Goal: Task Accomplishment & Management: Complete application form

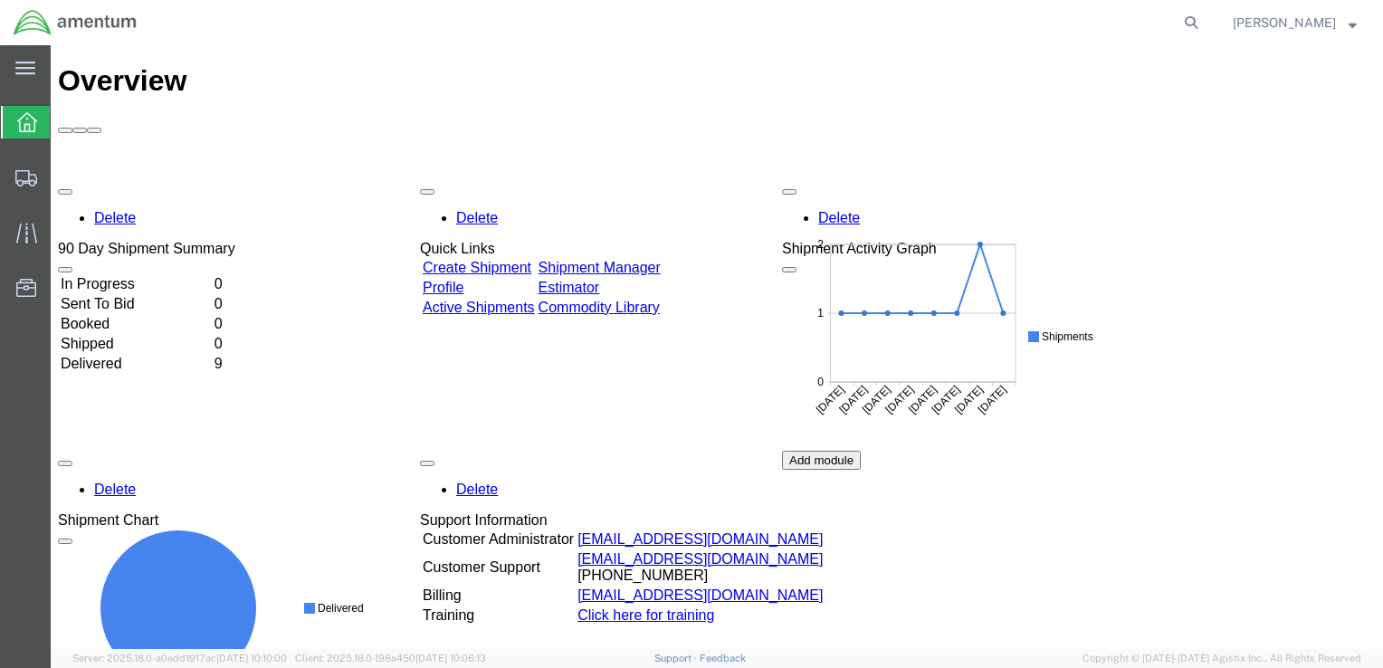
click at [515, 260] on link "Create Shipment" at bounding box center [477, 267] width 109 height 15
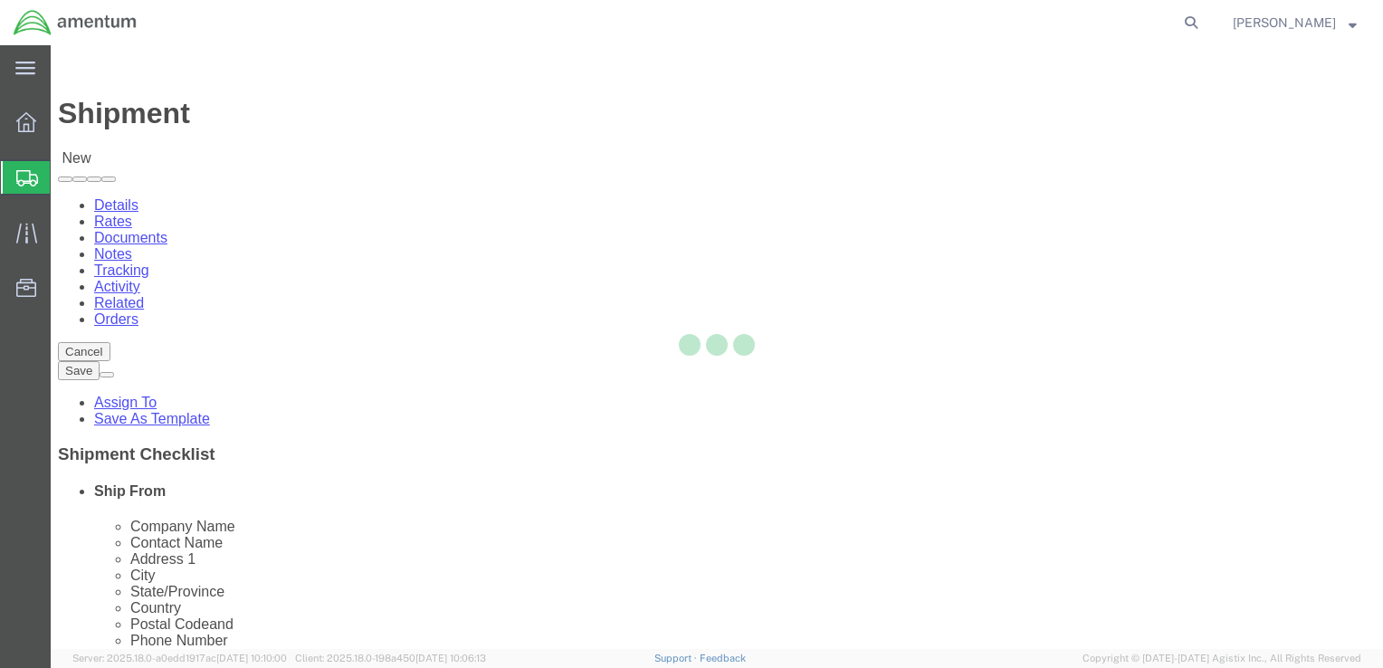
click at [263, 417] on div at bounding box center [717, 347] width 1332 height 604
select select
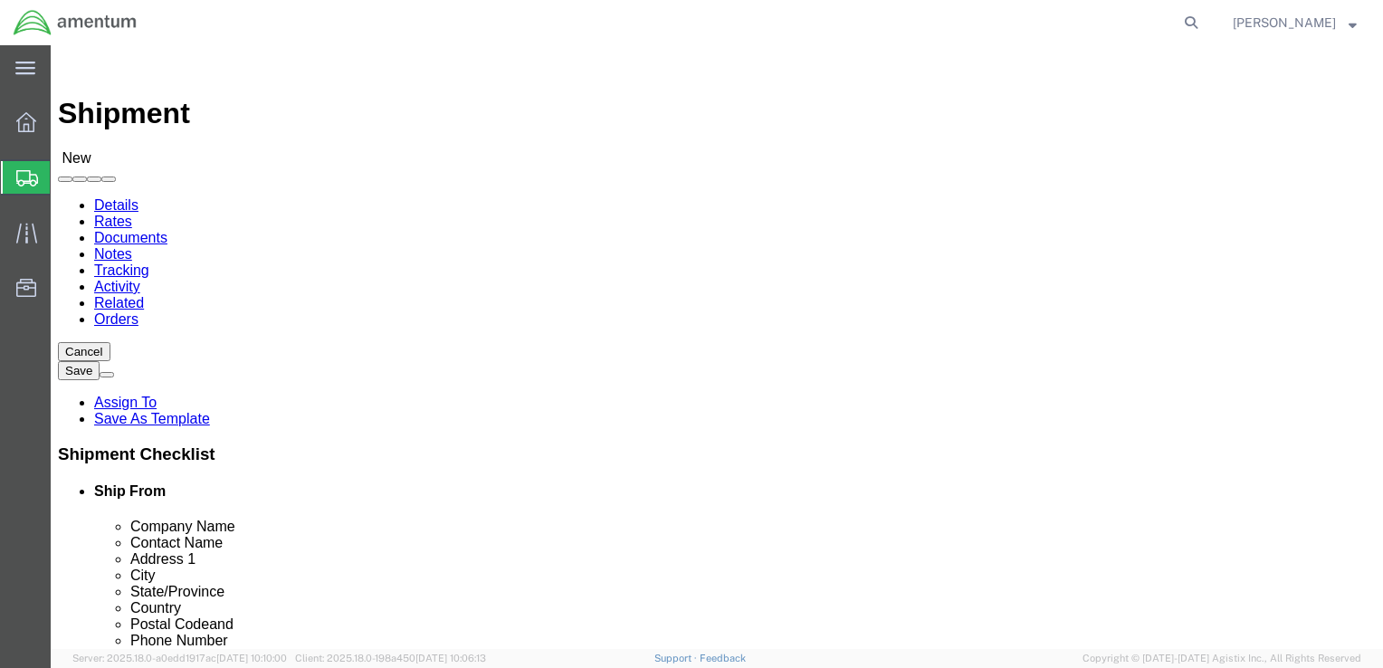
click input "text"
type input "[PERSON_NAME]"
click p "- AMENTUM - ([PERSON_NAME]) HANGAR 3 BLDG 9500 MCAS MIRAMAR, [GEOGRAPHIC_DATA],…"
select select
type input "AMENTUM"
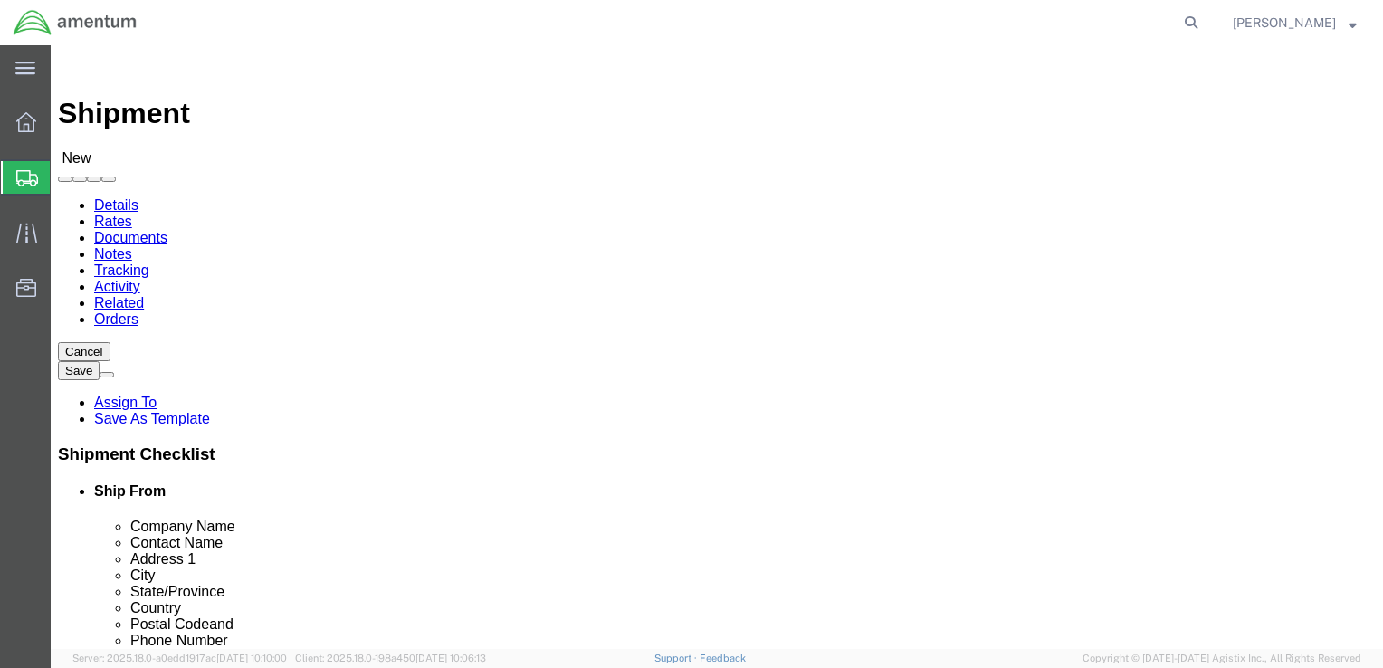
type input "[PERSON_NAME]"
type input "HANGAR 3 BLDG 9500 MCAS MIRAMAR"
type input "[GEOGRAPHIC_DATA]"
type input "92145"
type input "[GEOGRAPHIC_DATA]"
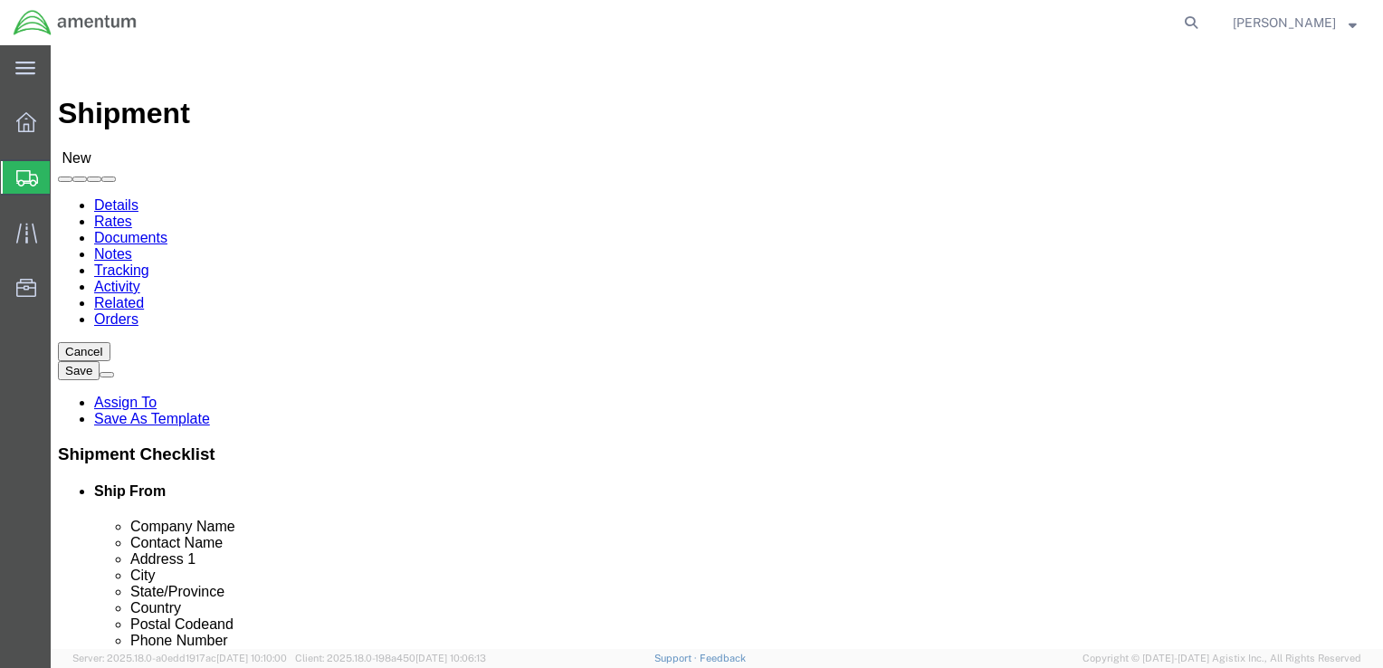
type input "8583074239"
select select "CA"
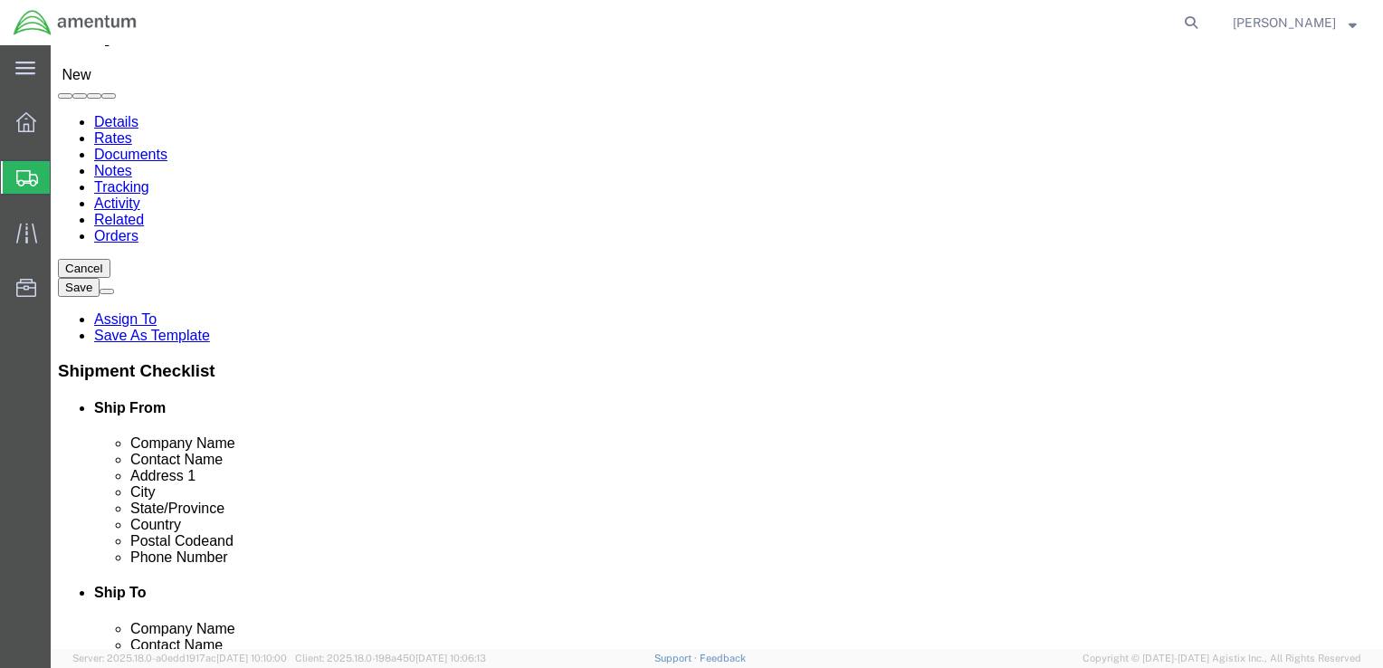
scroll to position [272, 0]
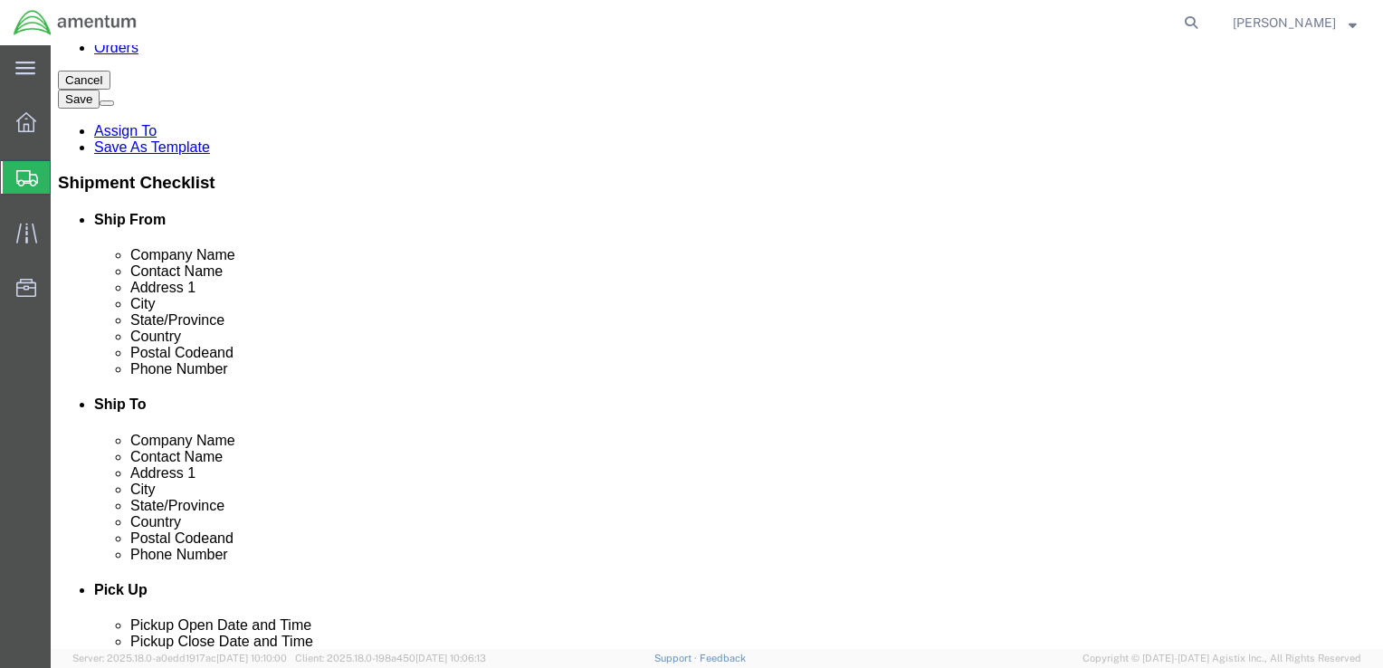
type input "[PERSON_NAME]"
click input "text"
type input "[EMAIL_ADDRESS][DOMAIN_NAME]"
checkbox input "true"
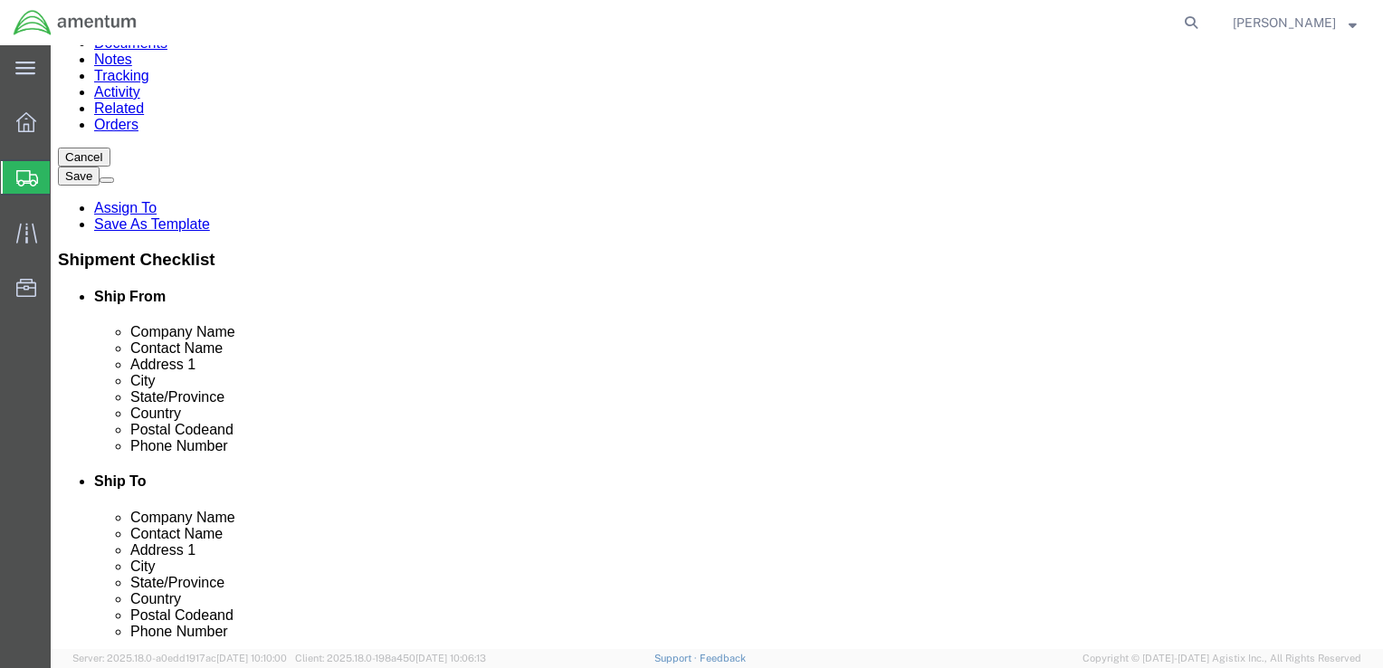
scroll to position [91, 0]
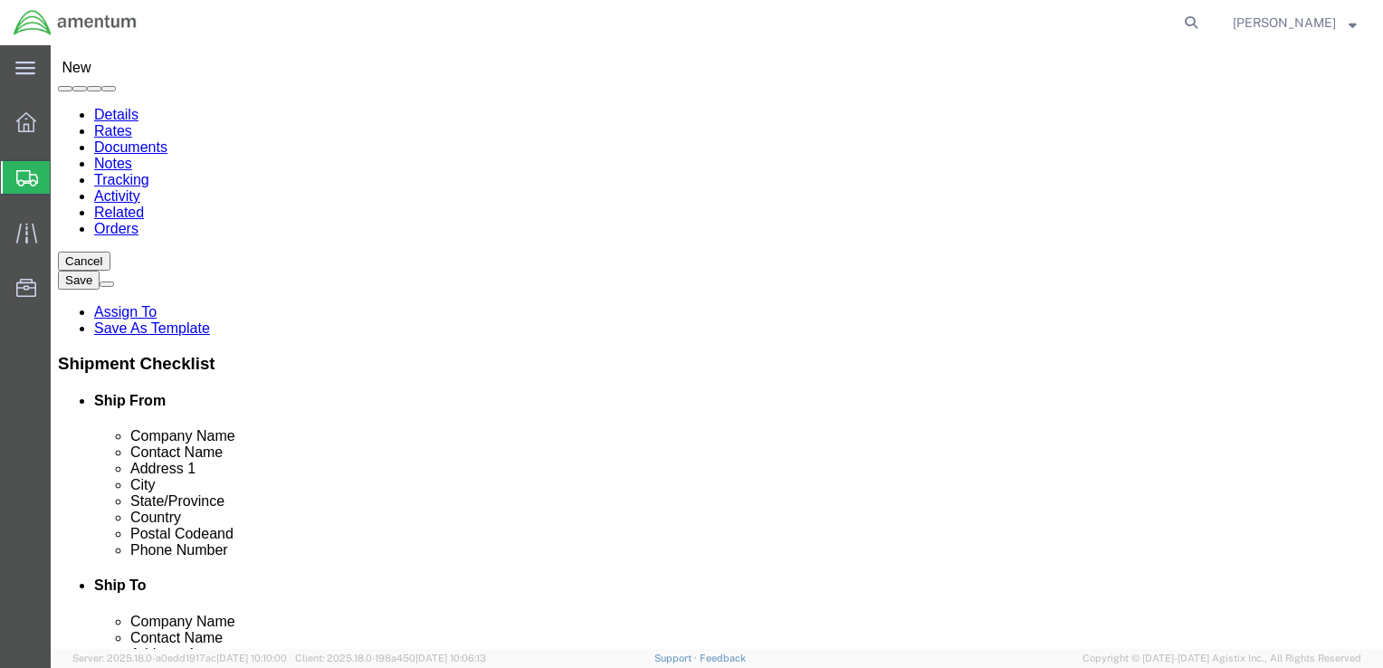
click input "text"
type input "[PERSON_NAME]"
click p "- AMENTUM SERVICES - ([PERSON_NAME]) 7201 USS WASP ST. [STREET_ADDRESS][PERSON_…"
select select
type input "AMENTUM SERVICES"
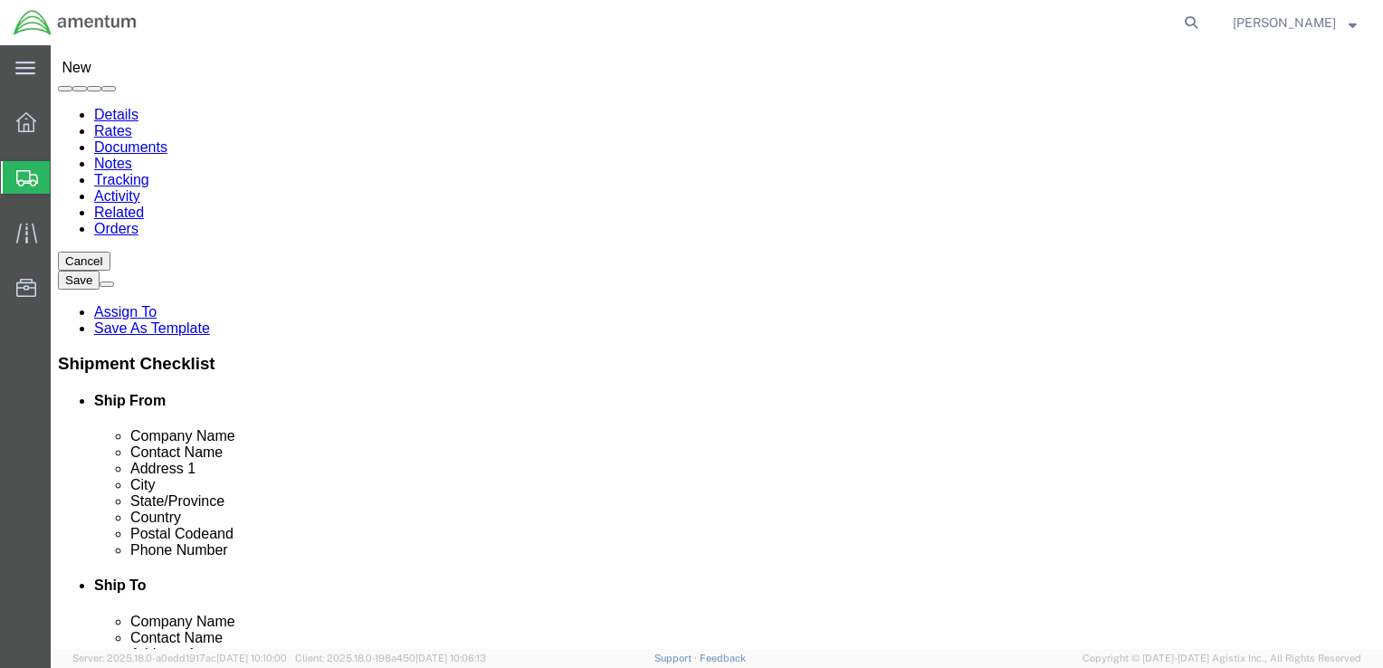
type input "[PERSON_NAME]"
type input "7201 USS WASP ST. BLDG 2992"
type input "NAS [PERSON_NAME] FIELD"
type input "[PERSON_NAME]"
type input "32570"
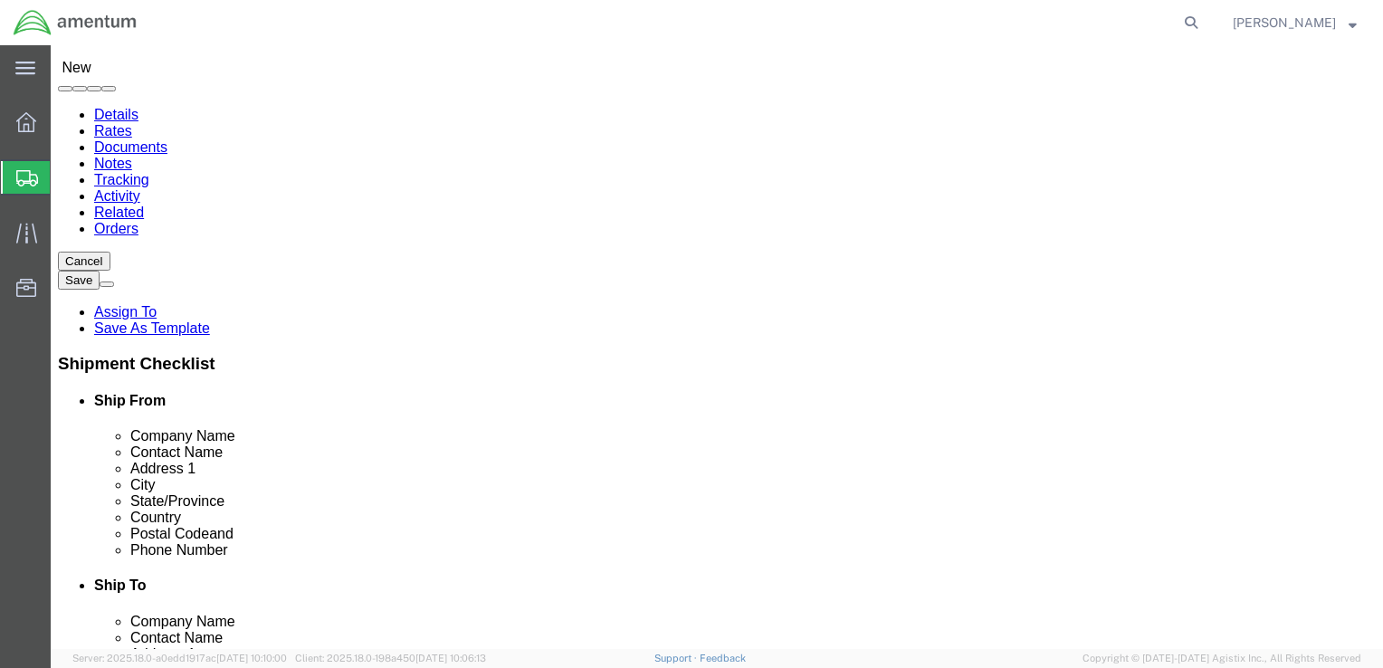
type input "8504846263"
type input "[PERSON_NAME][EMAIL_ADDRESS][PERSON_NAME][DOMAIN_NAME]"
checkbox input "true"
select select "FL"
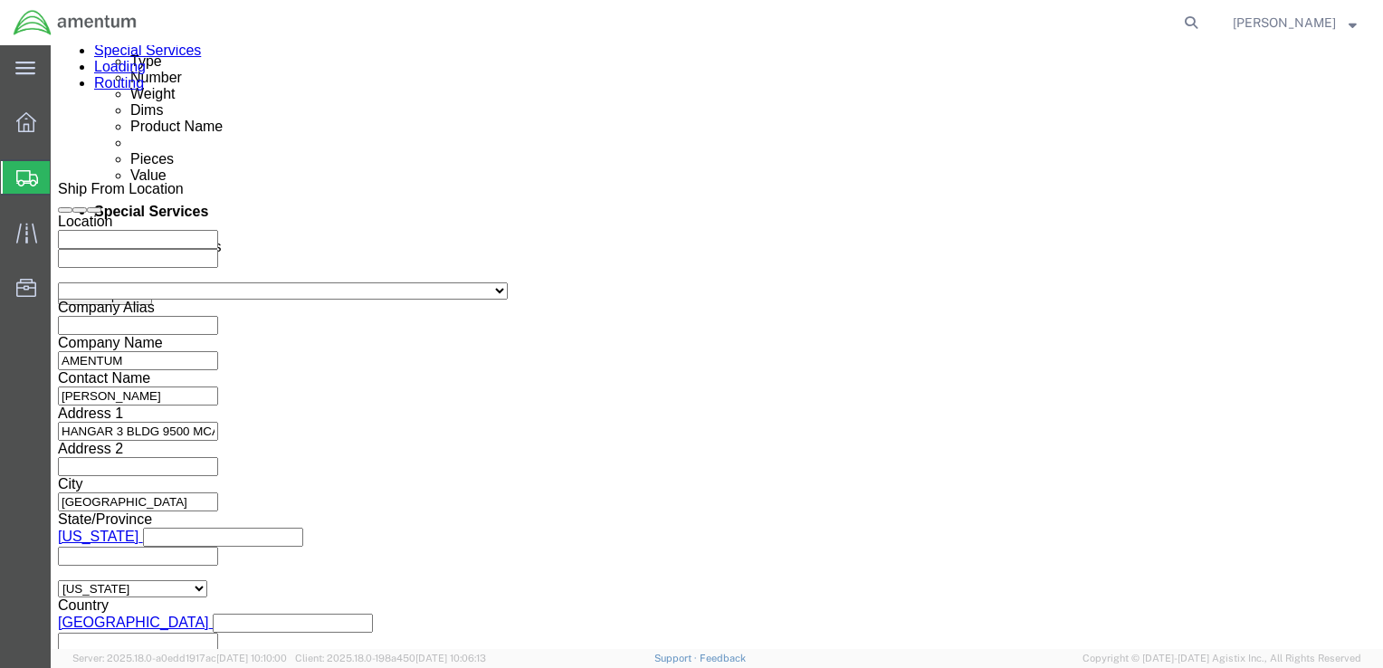
scroll to position [996, 0]
type input "[PERSON_NAME]"
click div "Pickup Date: Pickup Start Date Pickup Start Time Pickup Open Date and Time [DAT…"
click div "[DATE] 8:00 AM"
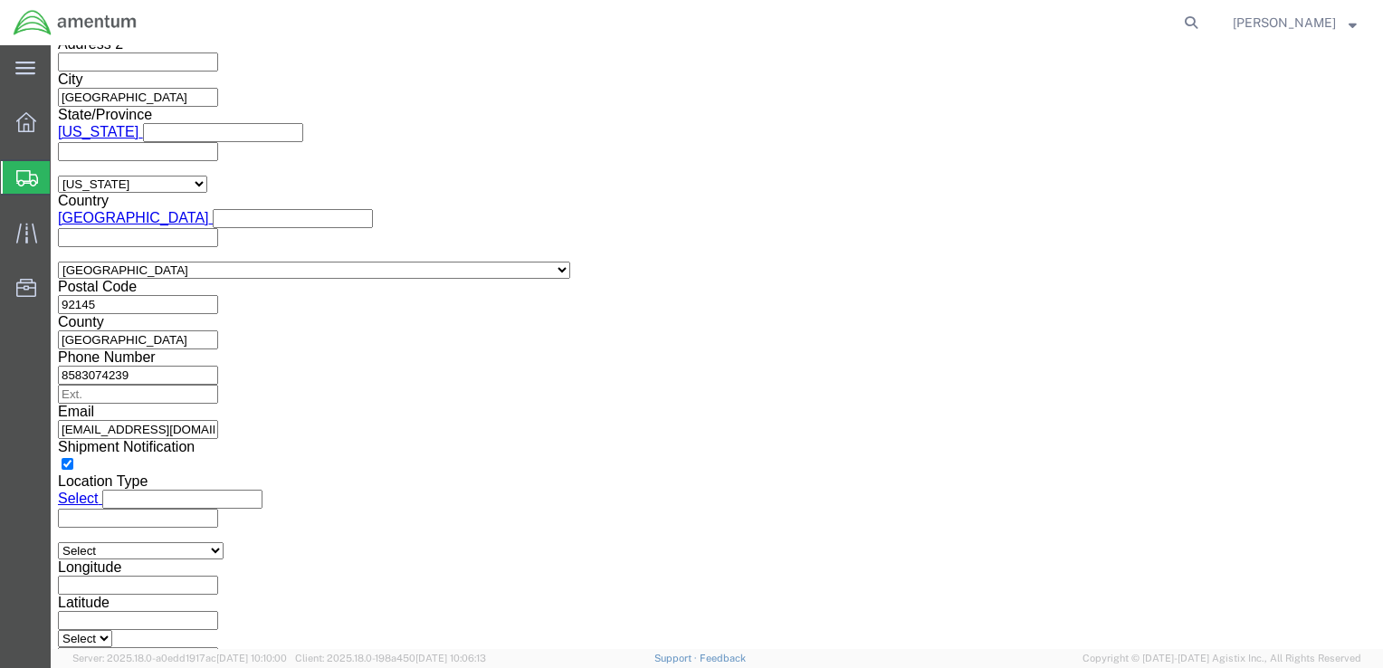
type input "1:00 PM"
click button "Apply"
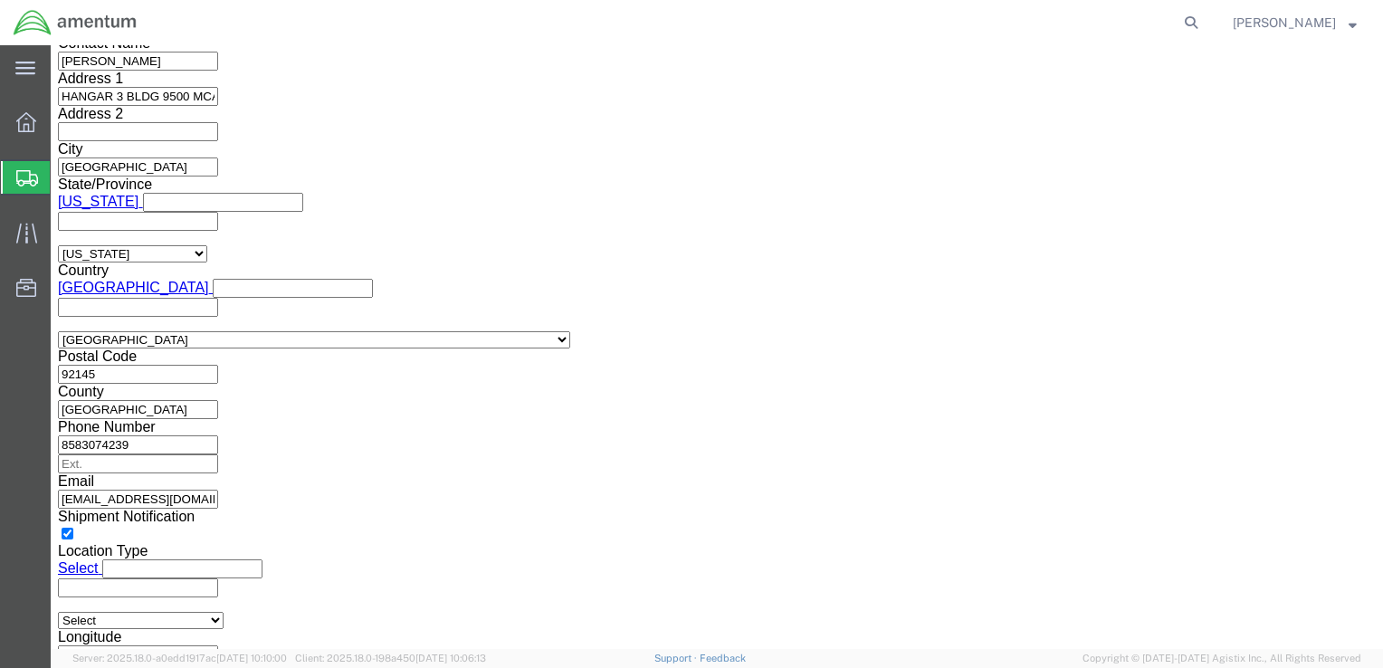
scroll to position [1217, 0]
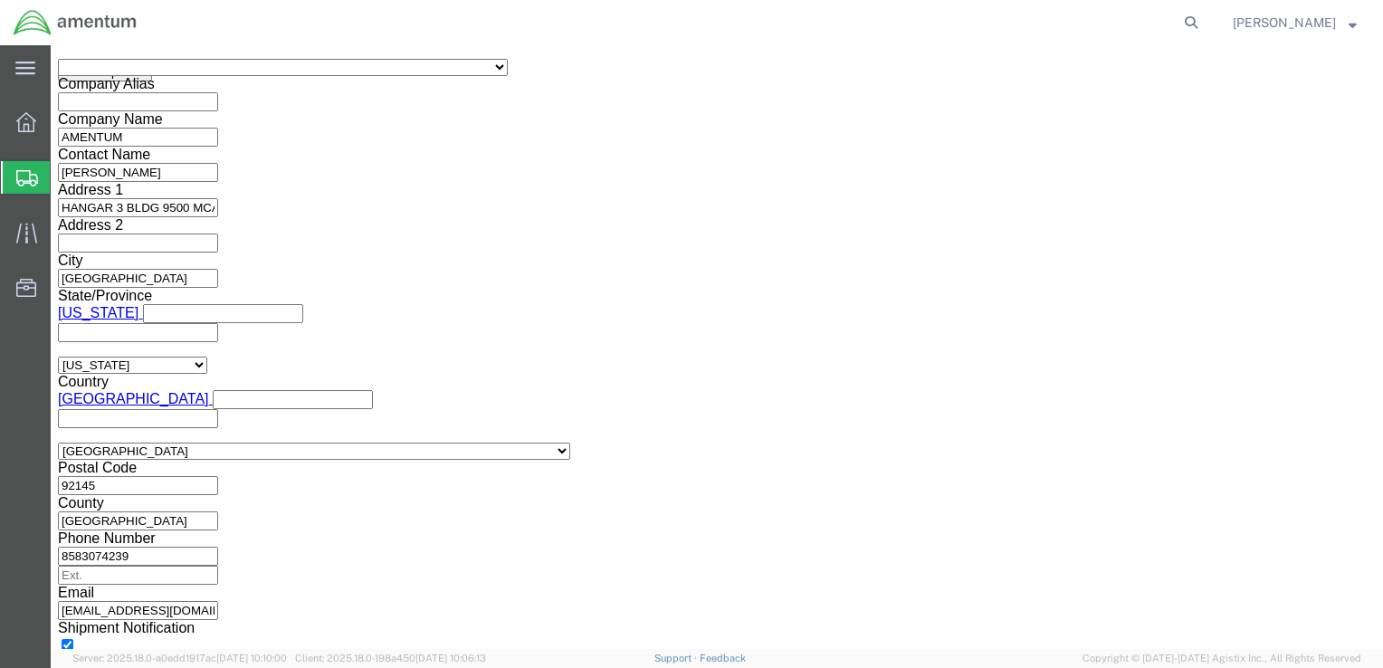
click button "Add reference"
click input "text"
type input "6800"
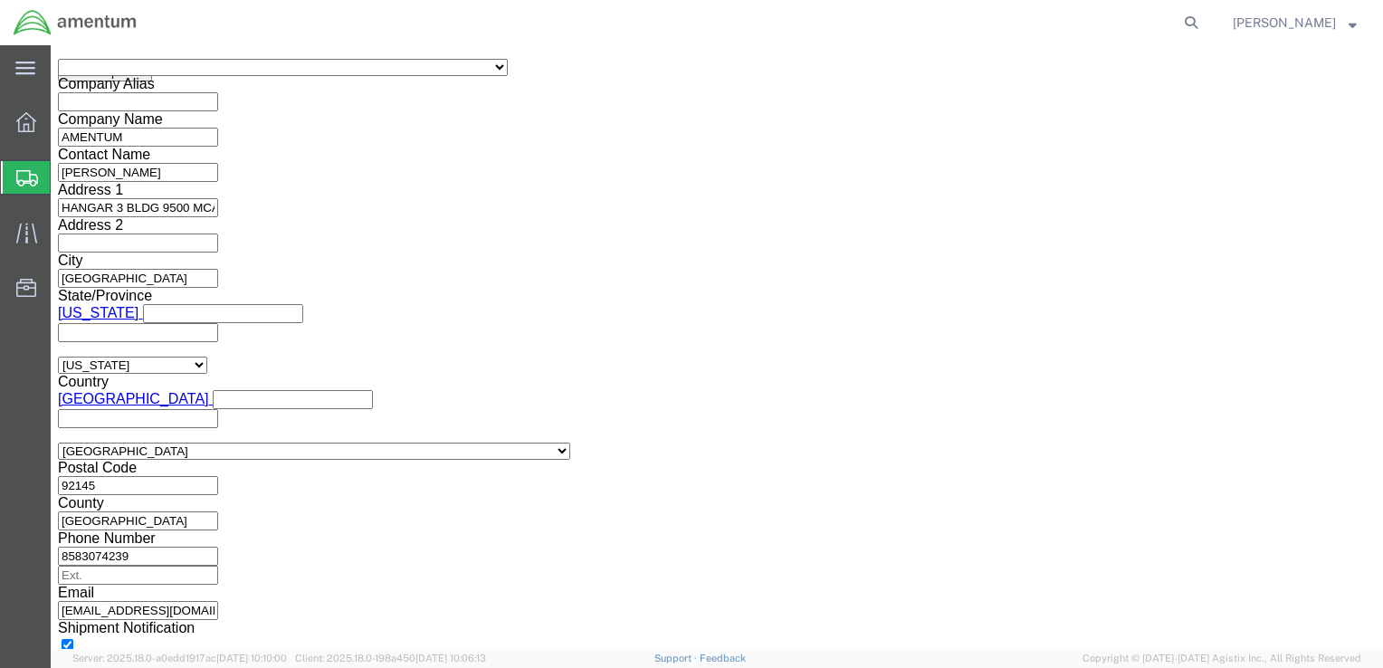
click select "Select Account Type Activity ID Airline Appointment Number ASN Batch Request # …"
select select "DEPT"
click select "Select Account Type Activity ID Airline Appointment Number ASN Batch Request # …"
click input "text"
type input "T44"
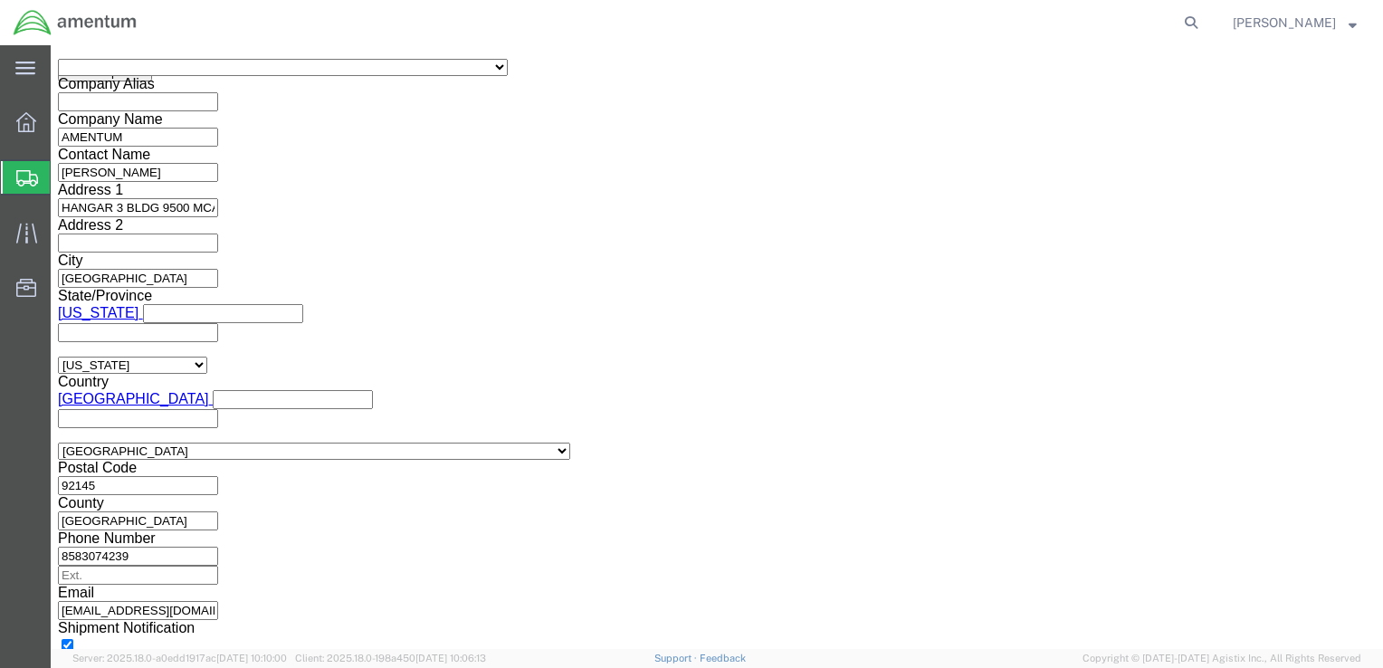
click select "Select Account Type Activity ID Airline Appointment Number ASN Batch Request # …"
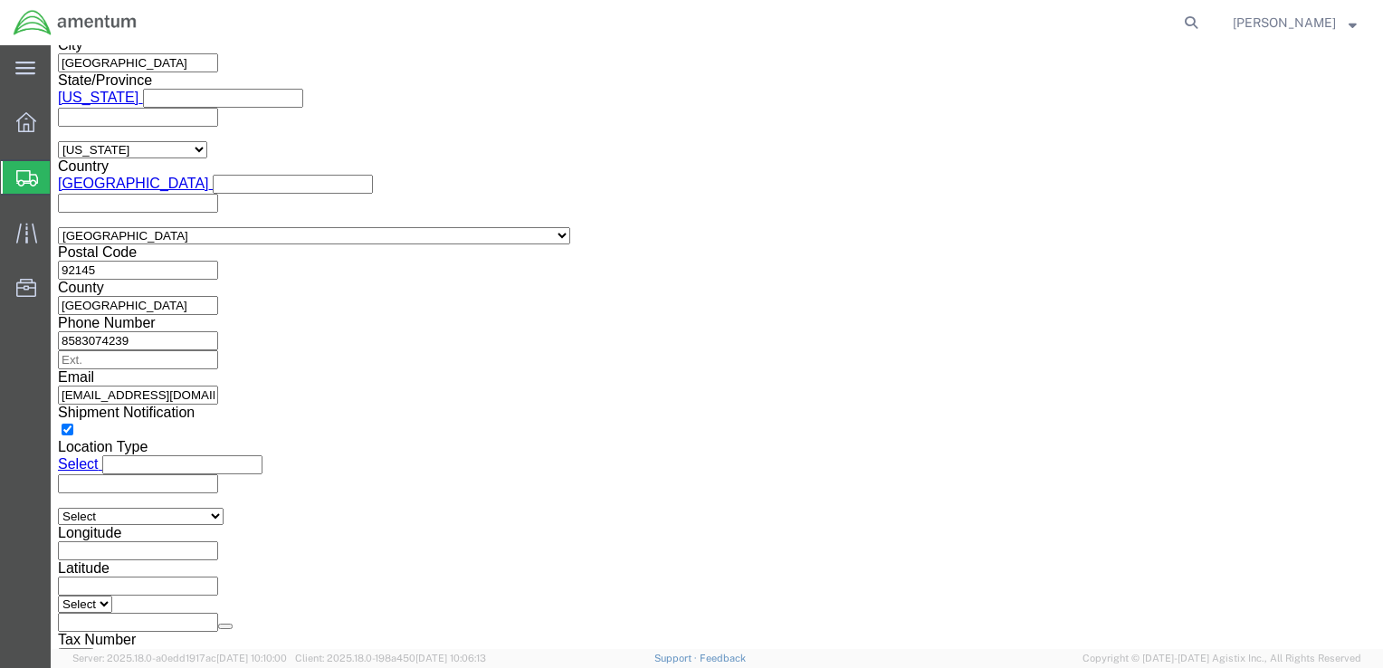
scroll to position [1252, 0]
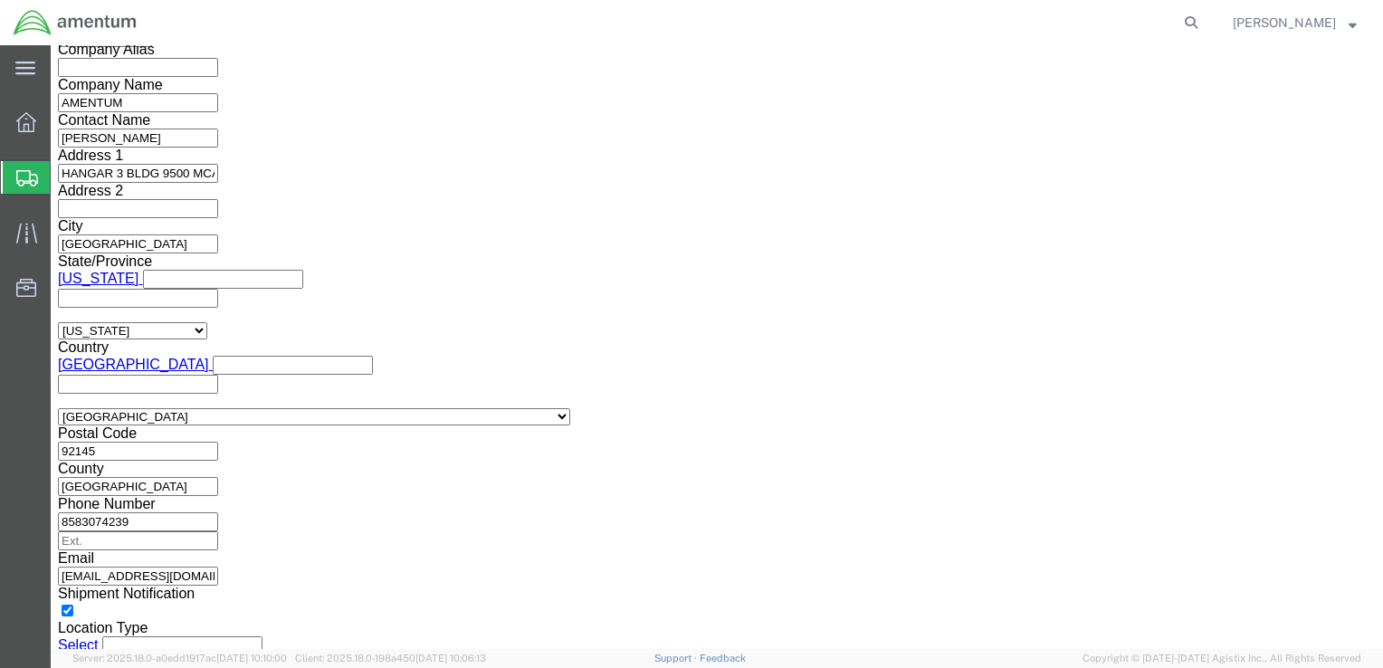
click select "Select Account Type Activity ID Airline Appointment Number ASN Batch Request # …"
select select "PROJNUM"
click select "Select Account Type Activity ID Airline Appointment Number ASN Batch Request # …"
click input "text"
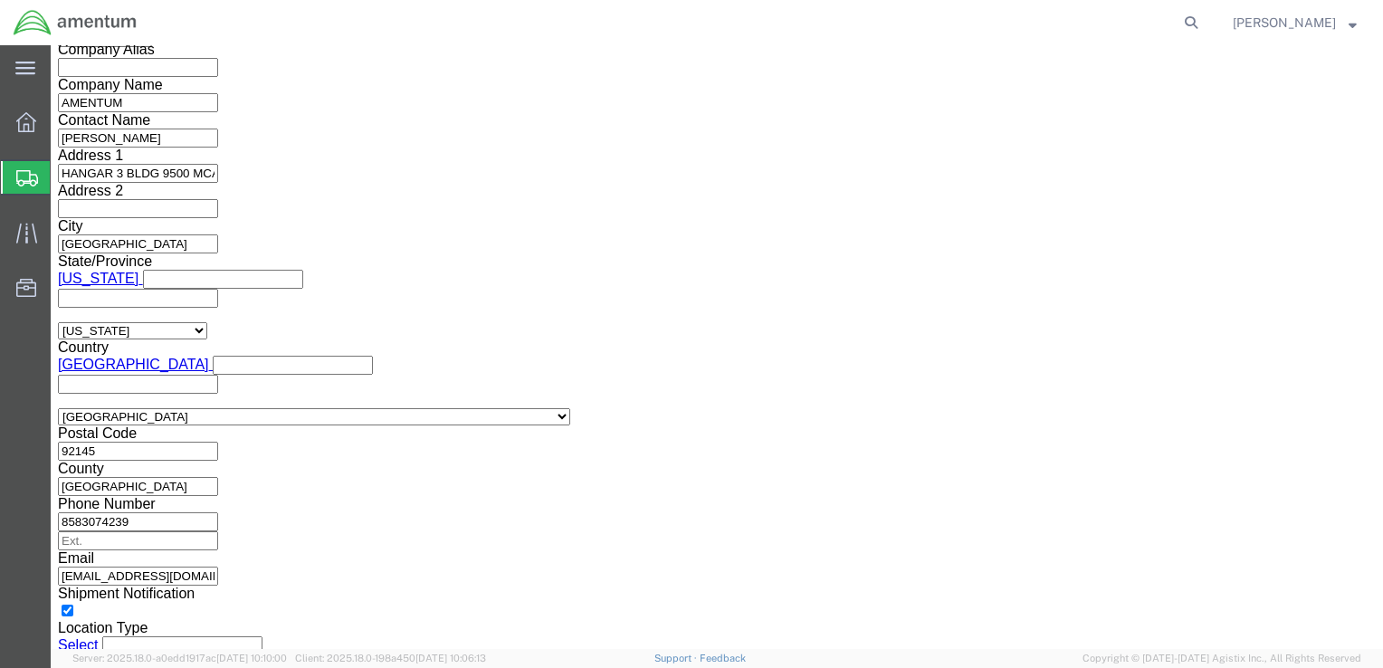
scroll to position [0, 81]
type input "6097.5.028.03.T.FT.0.09M.B00"
click select "Select Account Type Activity ID Airline Appointment Number ASN Batch Request # …"
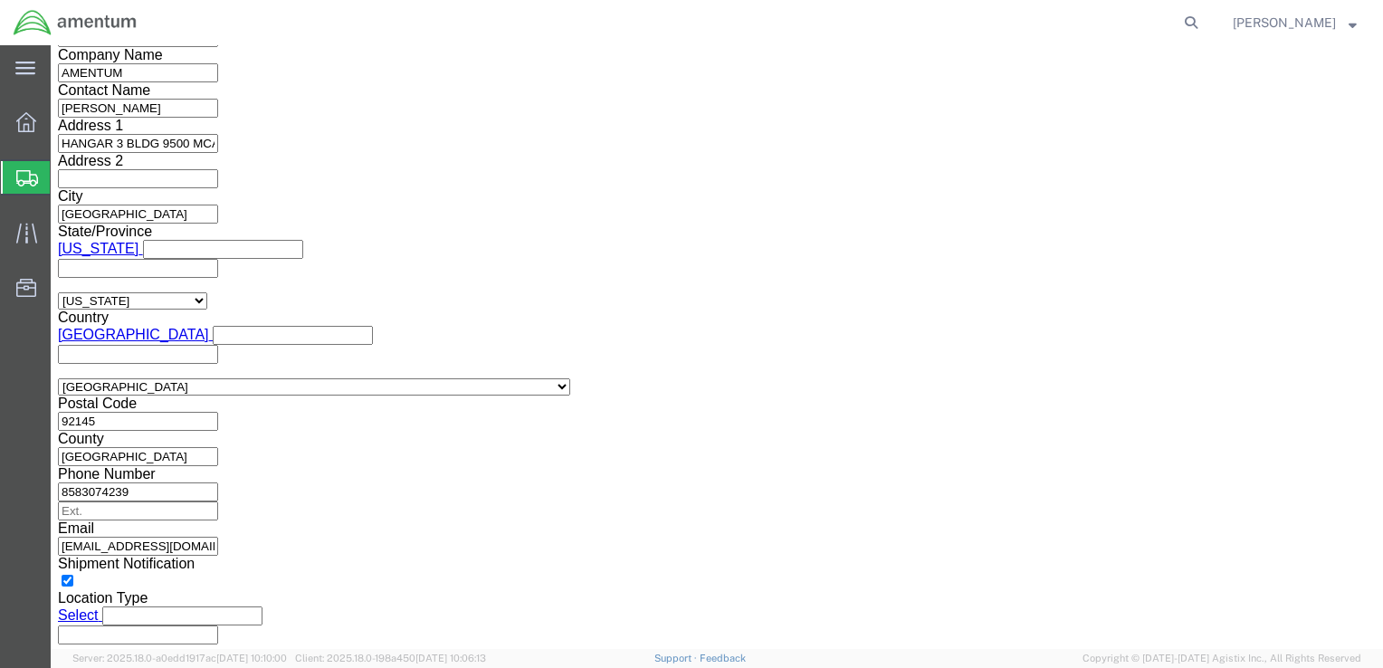
scroll to position [1252, 0]
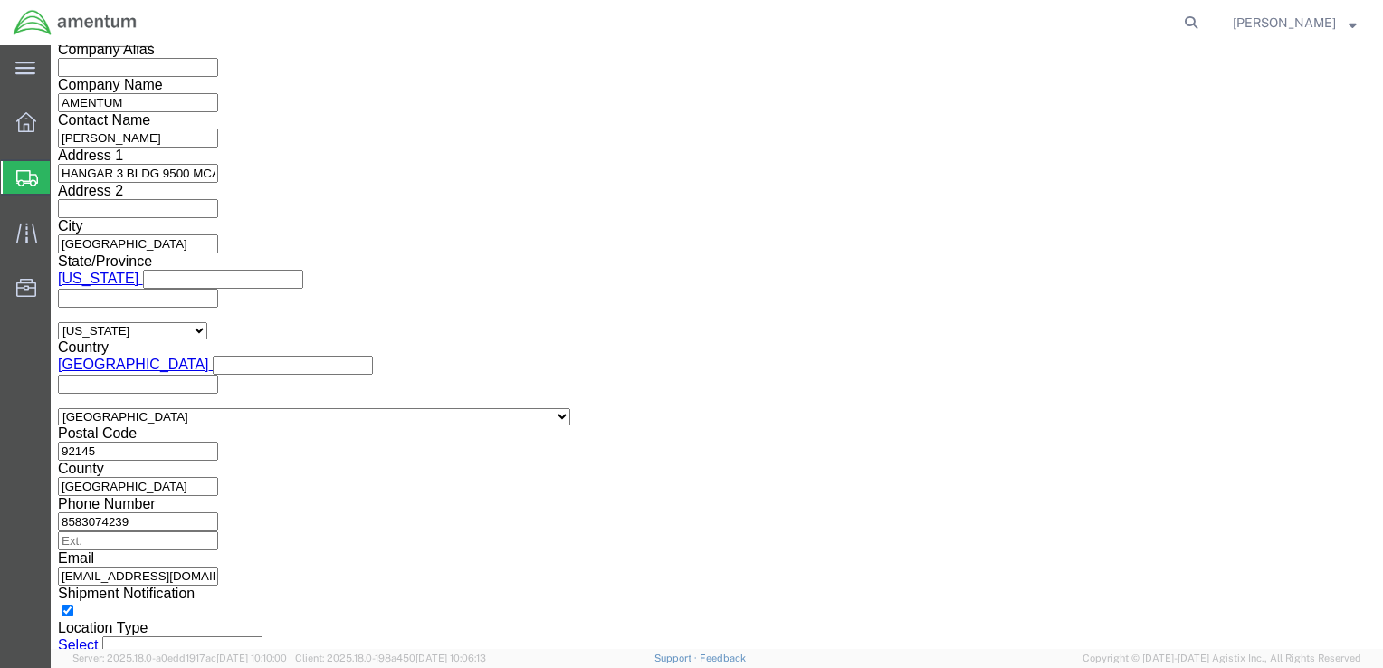
click select "Select Account Type Activity ID Airline Appointment Number ASN Batch Request # …"
select select "PCKSLIP"
click select "Select Account Type Activity ID Airline Appointment Number ASN Batch Request # …"
click input "text"
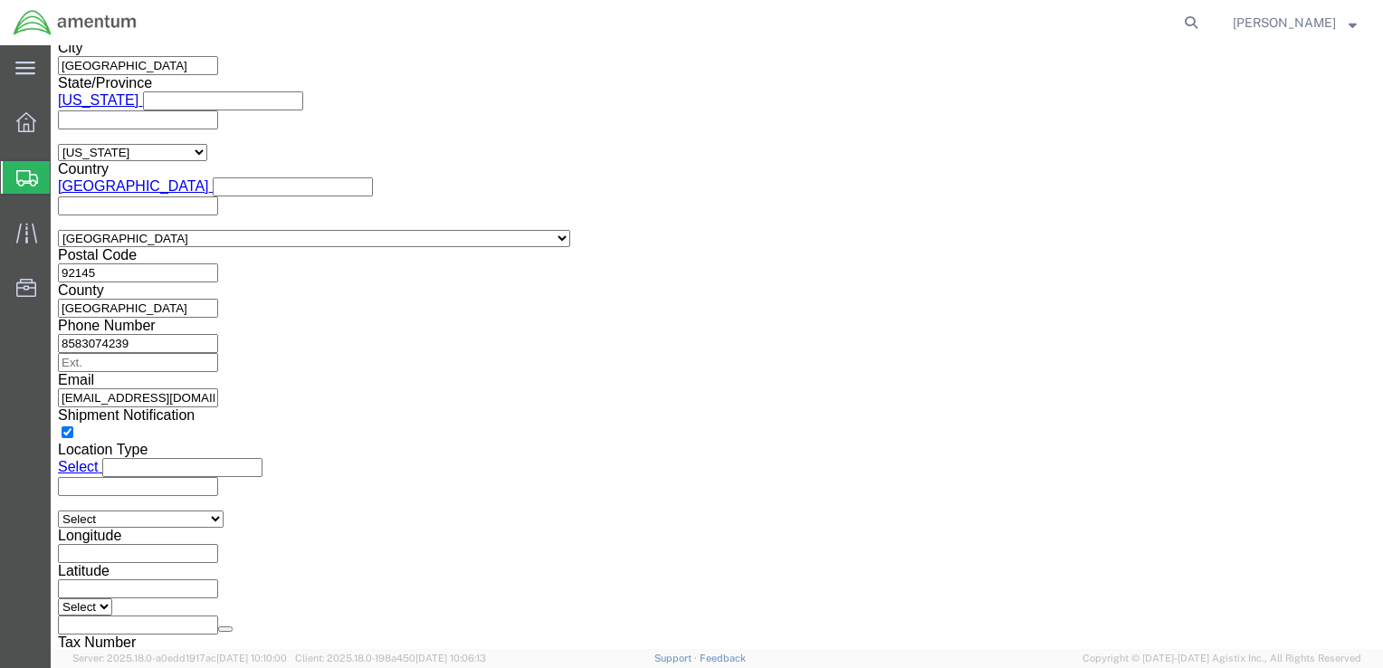
scroll to position [1433, 0]
type input "9-2"
click button "Continue"
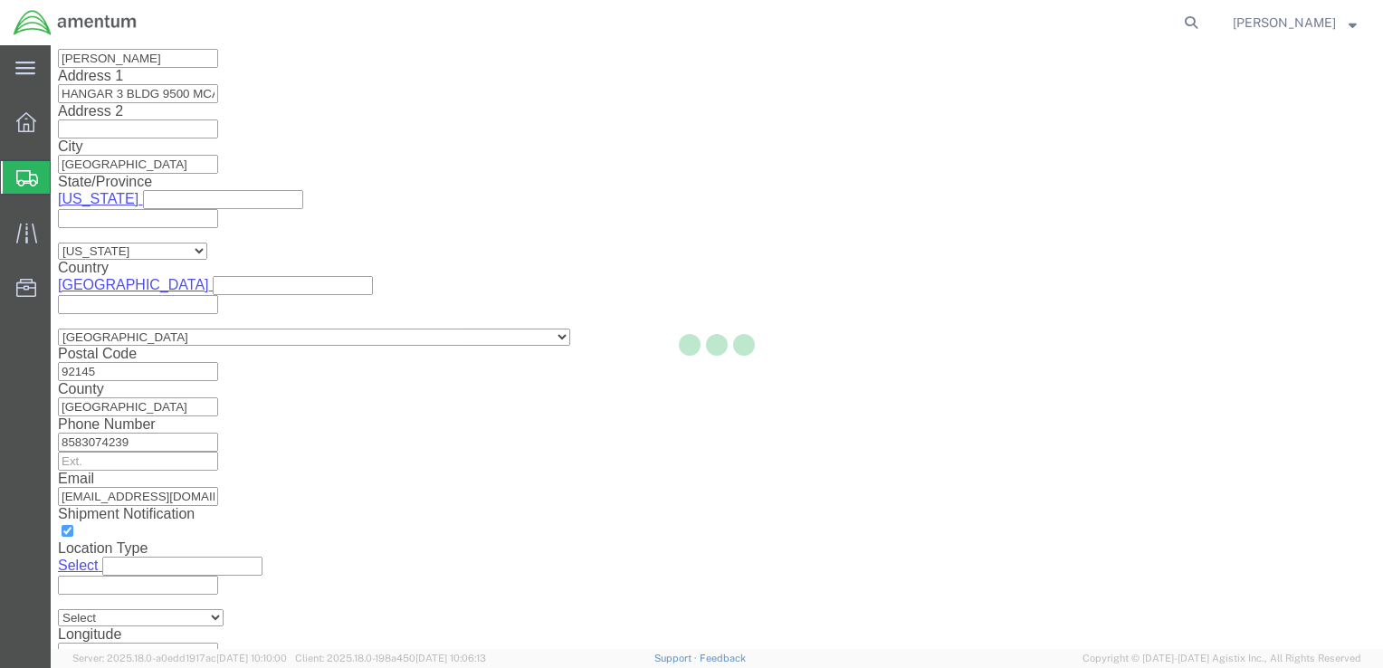
scroll to position [6, 0]
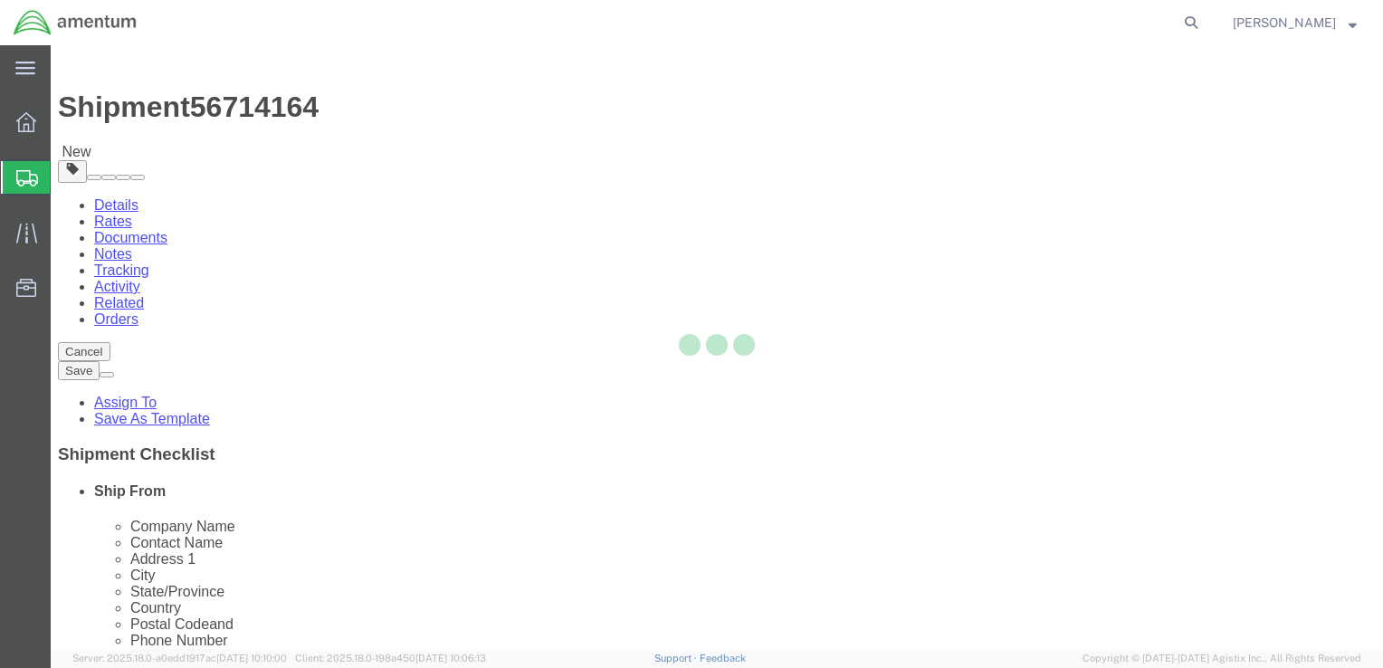
select select "CBOX"
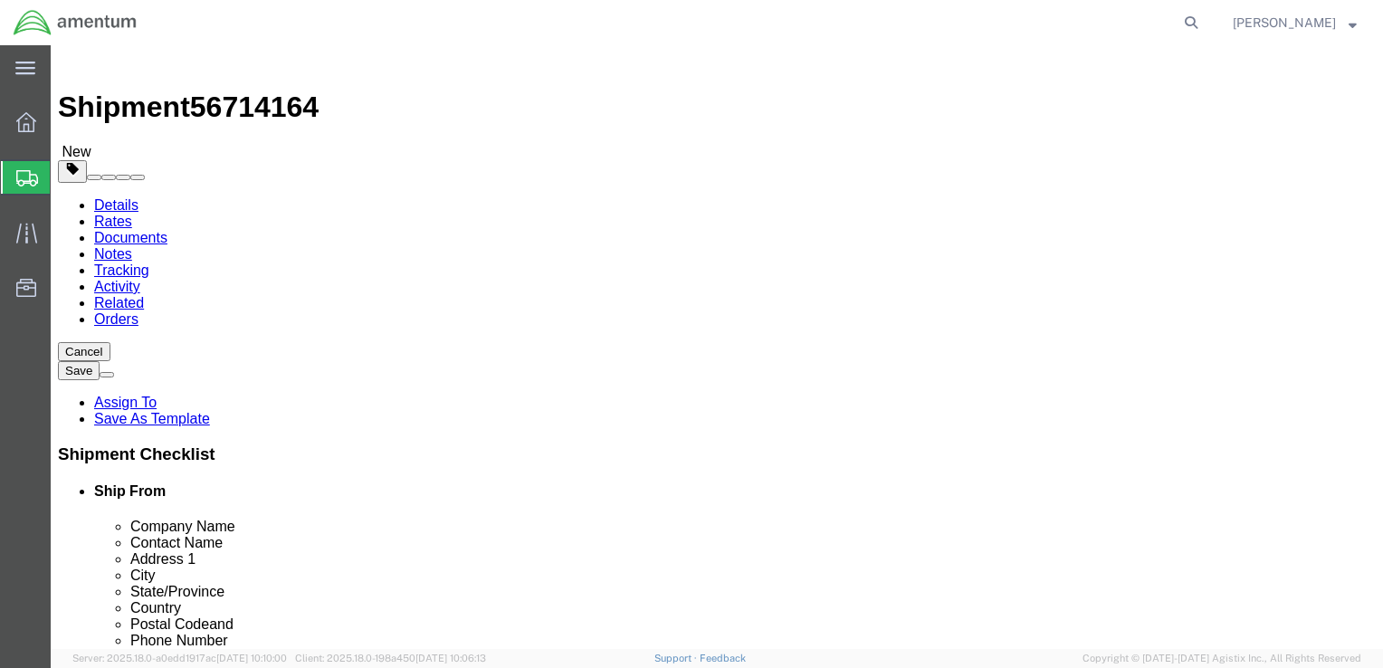
click input "text"
type input "16"
type input "14"
type input "10"
click input "0.00"
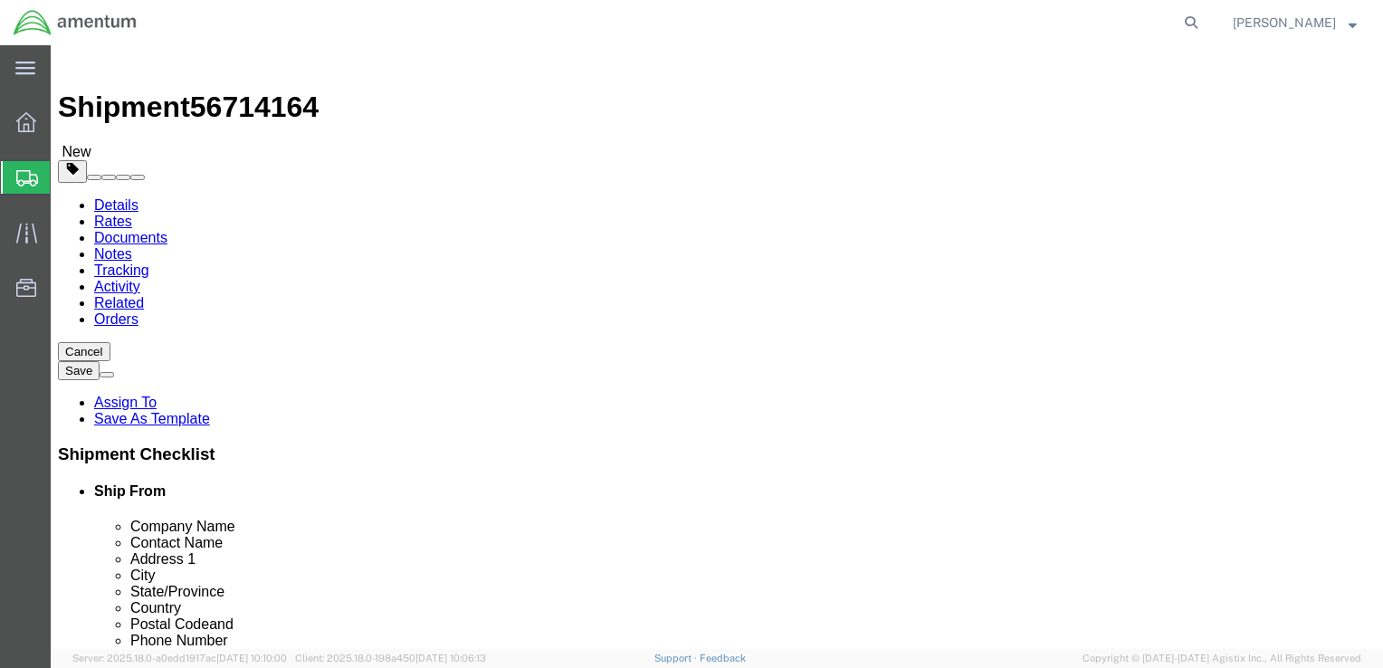
type input "7.00"
click link "Add Content"
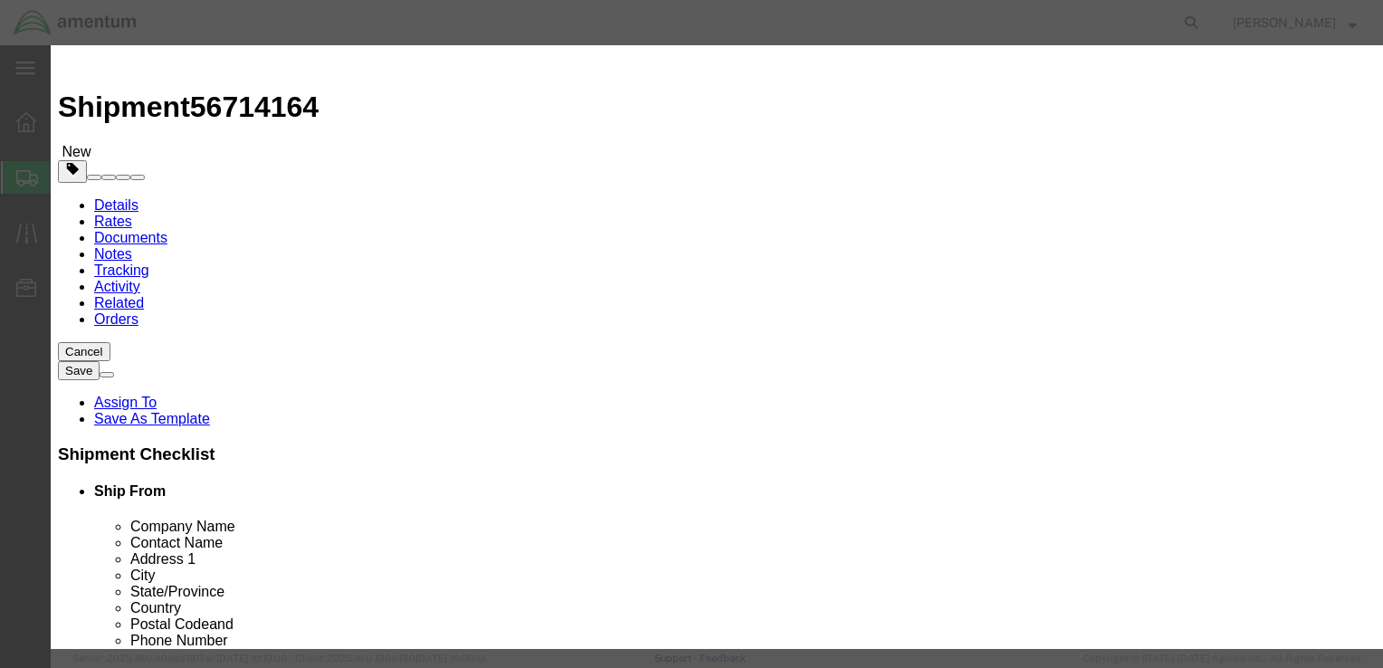
click input "text"
type input "AIRCRAFT PARTS"
click input "0"
type input "1"
click input "text"
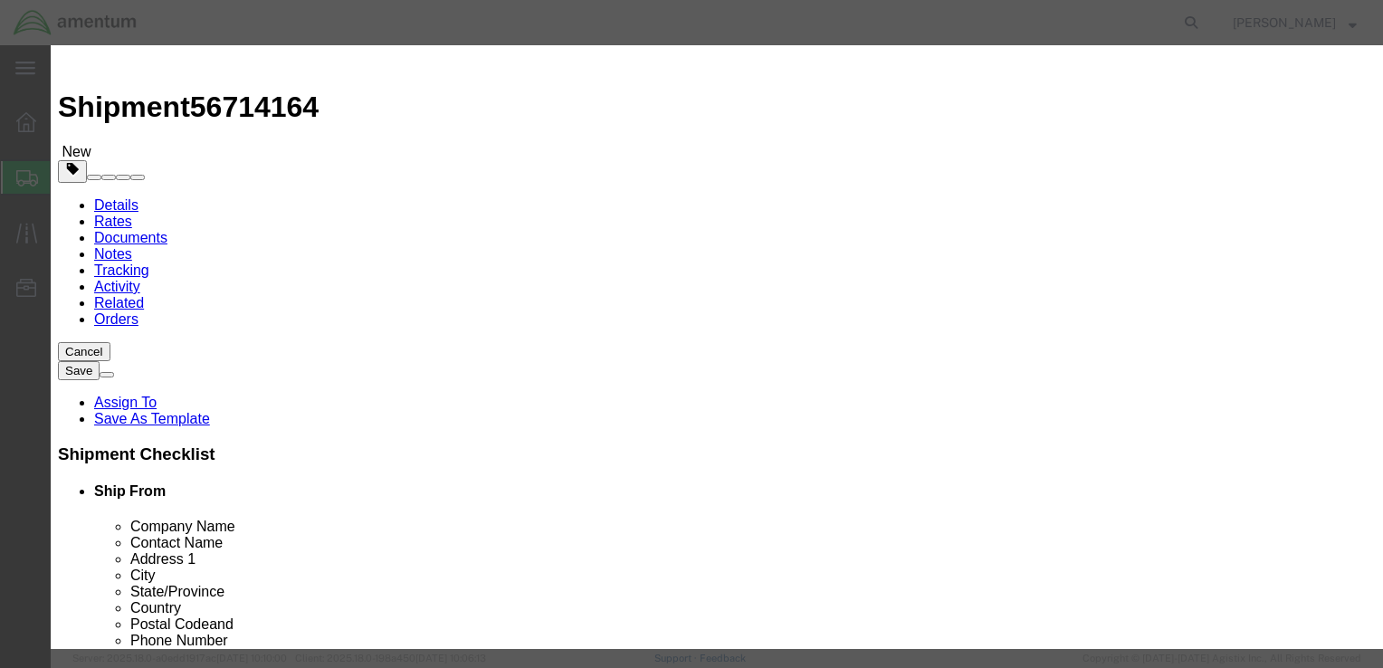
type input "1,000"
click button "Save & Close"
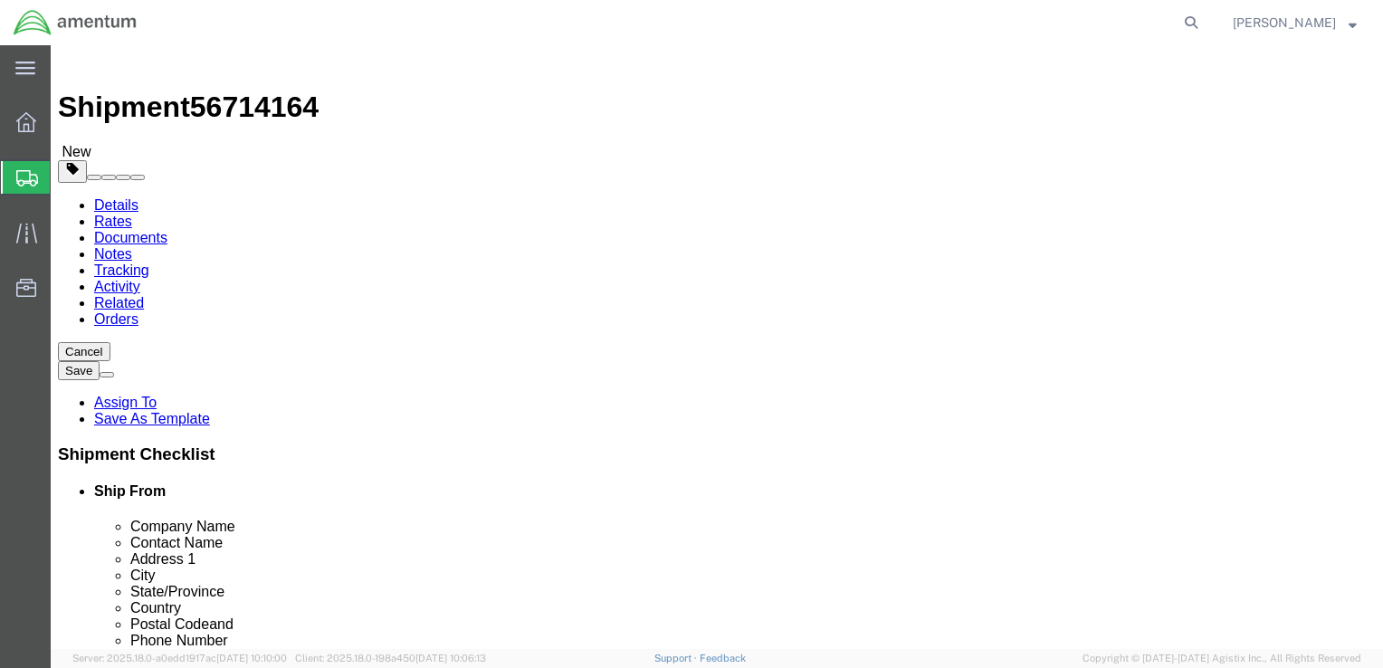
click button "Rate Shipment"
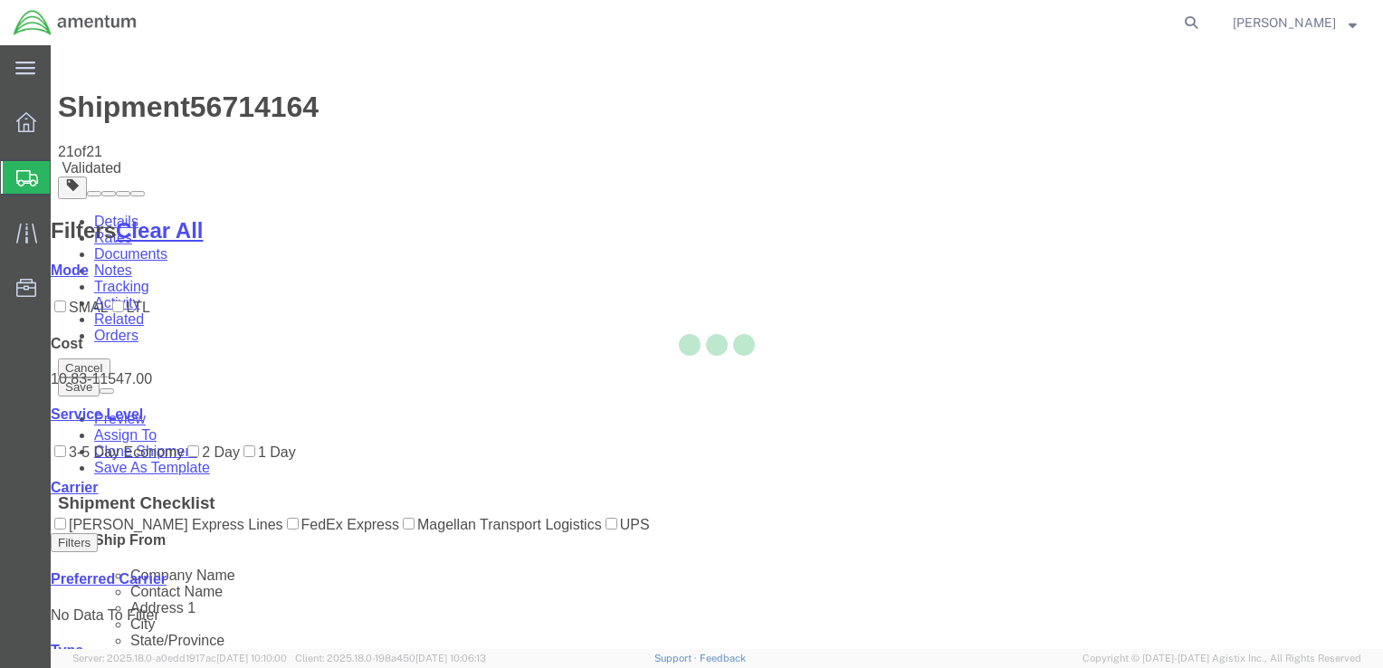
scroll to position [0, 0]
